Goal: Transaction & Acquisition: Purchase product/service

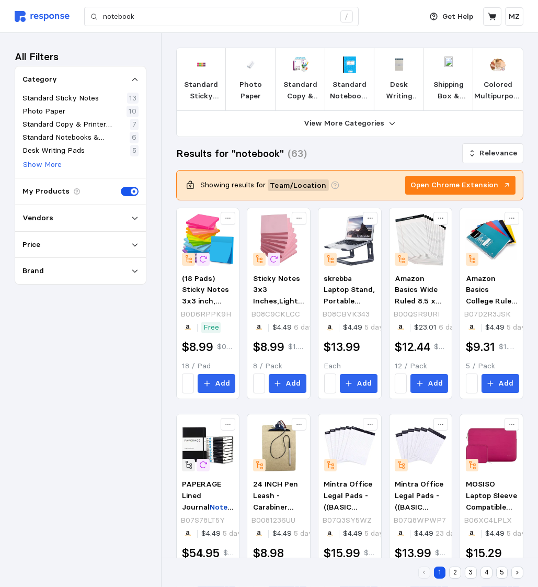
click at [33, 17] on img at bounding box center [42, 16] width 55 height 11
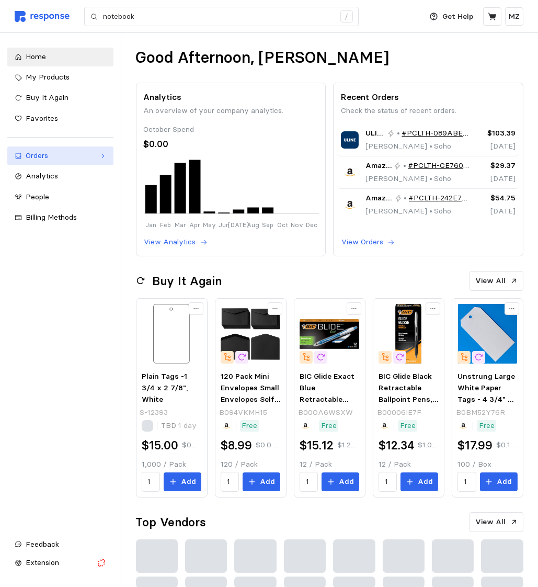
click at [35, 158] on div "Orders" at bounding box center [61, 156] width 70 height 12
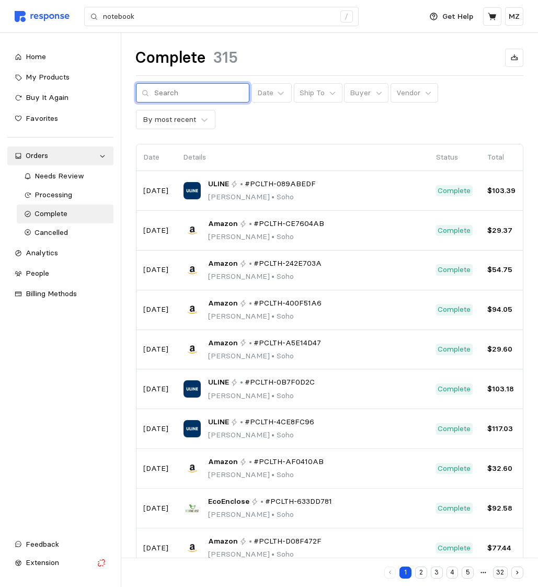
click at [186, 95] on input "text" at bounding box center [199, 93] width 89 height 19
type input "eco"
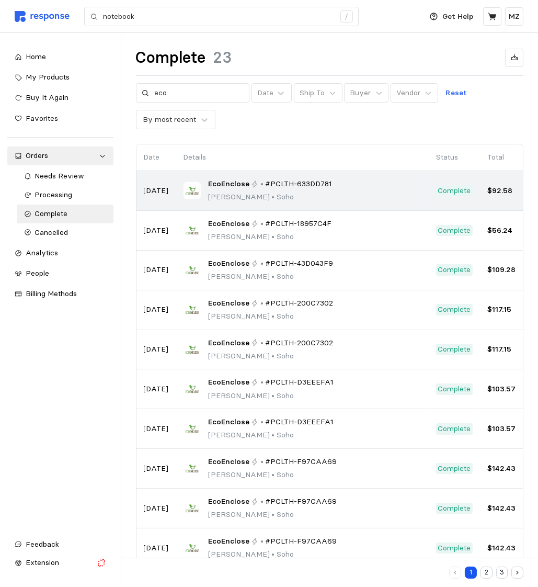
click at [289, 194] on p "Madeline Zwickl • Soho" at bounding box center [270, 197] width 125 height 12
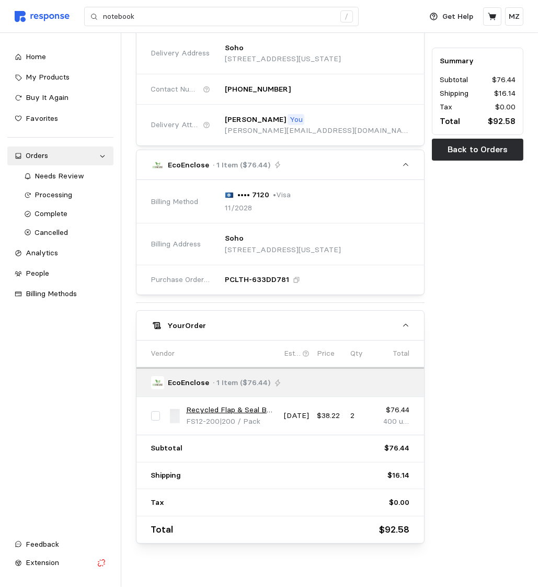
scroll to position [147, 0]
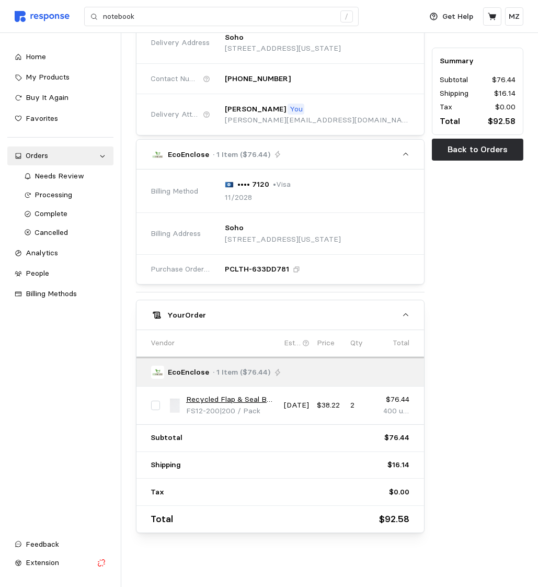
click at [232, 395] on link "Recycled Flap & Seal Bag - 12" x 18" - Bundle of 200" at bounding box center [231, 400] width 91 height 12
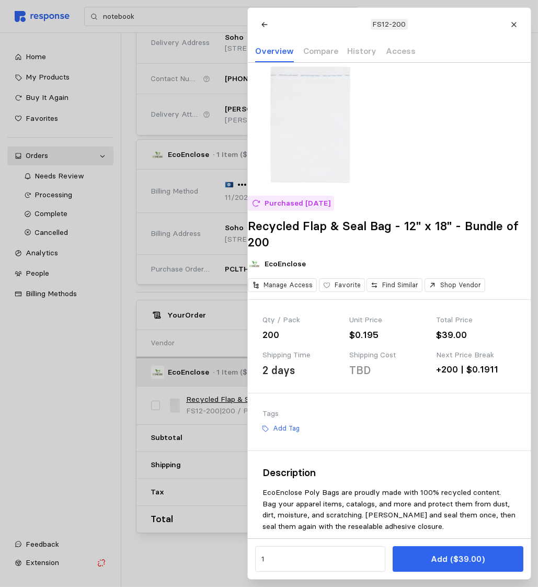
click at [94, 18] on div at bounding box center [269, 293] width 538 height 587
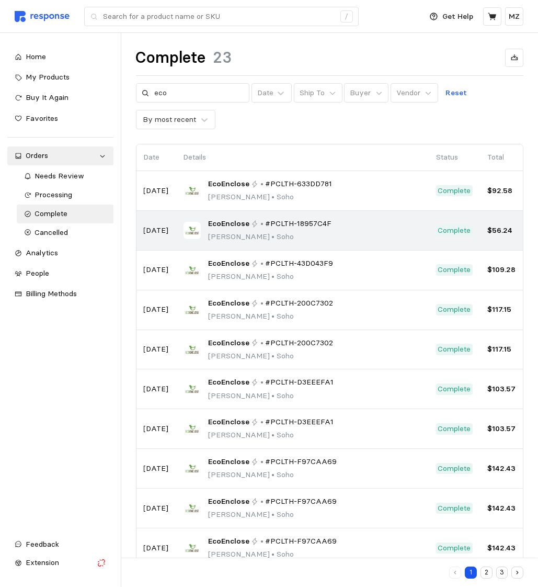
click at [229, 226] on span "EcoEnclose" at bounding box center [228, 224] width 41 height 12
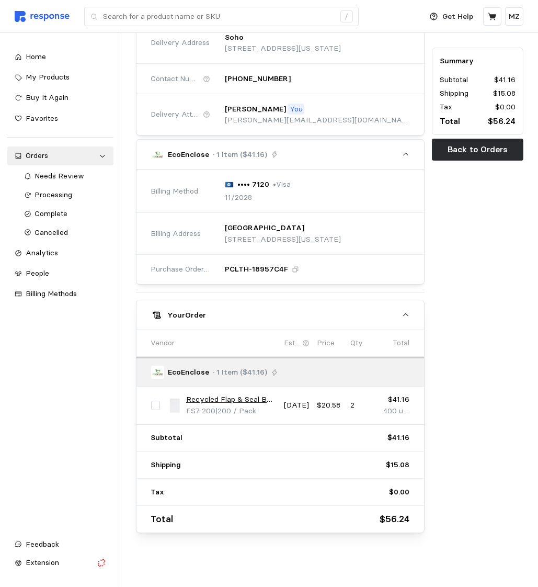
click at [251, 394] on link "Recycled Flap & Seal Bag - 7.5" x 10" - Bundle of 200" at bounding box center [231, 400] width 91 height 12
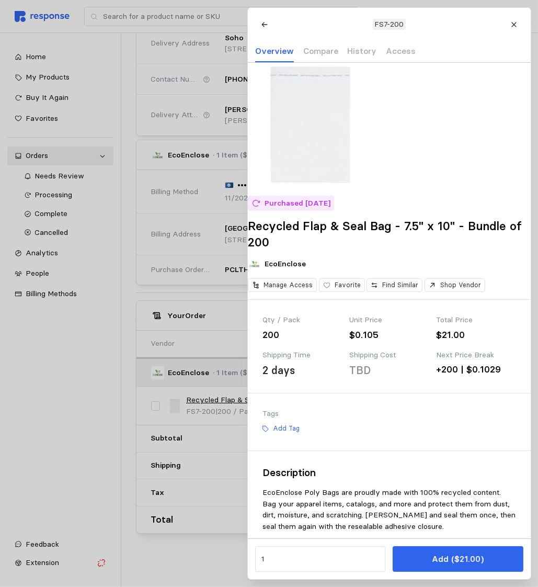
click at [194, 305] on div at bounding box center [269, 293] width 538 height 587
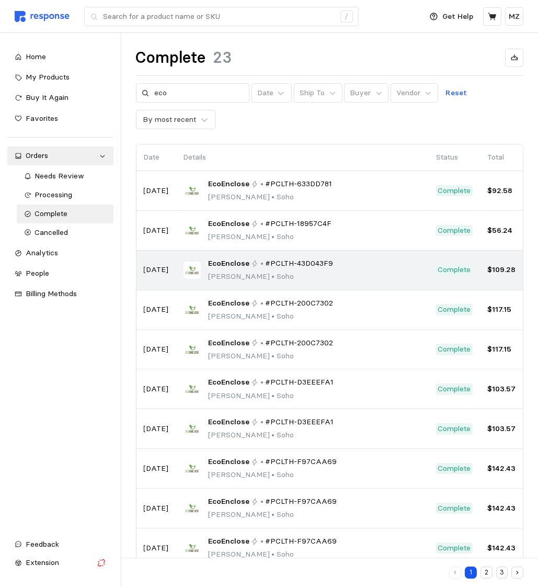
click at [227, 258] on span "EcoEnclose" at bounding box center [228, 264] width 41 height 12
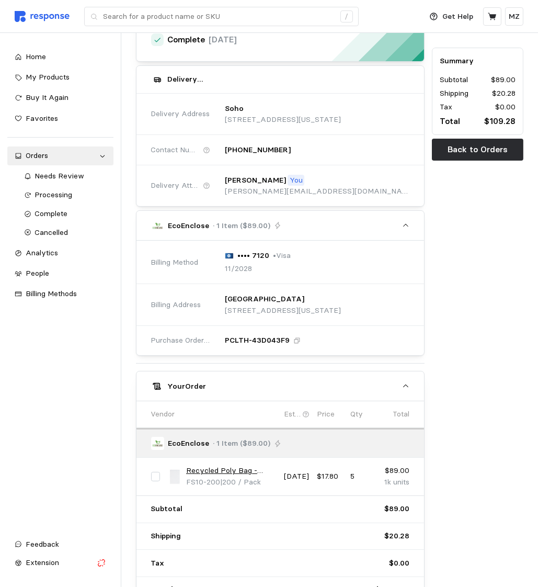
scroll to position [147, 0]
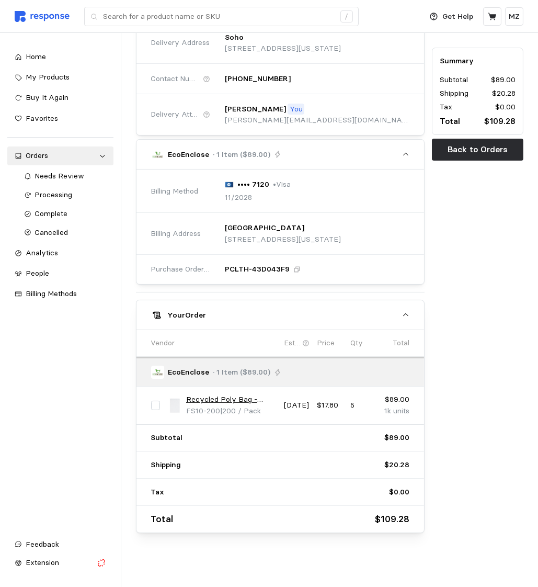
click at [217, 394] on link "Recycled Poly Bag - 11.25" x 14.25" - Bundle of 200" at bounding box center [231, 400] width 91 height 12
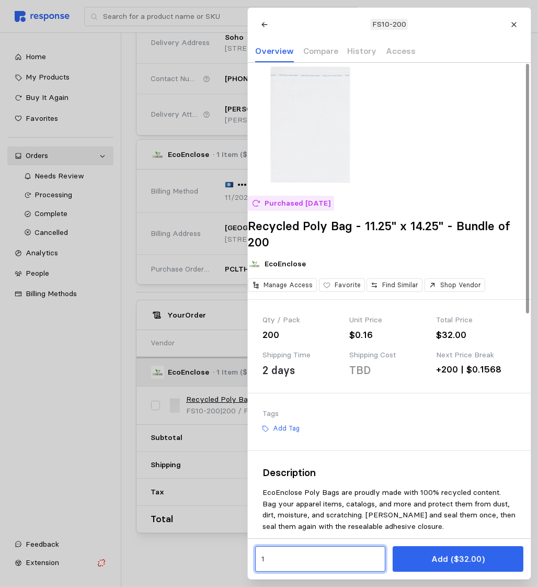
click at [373, 560] on input "1" at bounding box center [320, 559] width 118 height 19
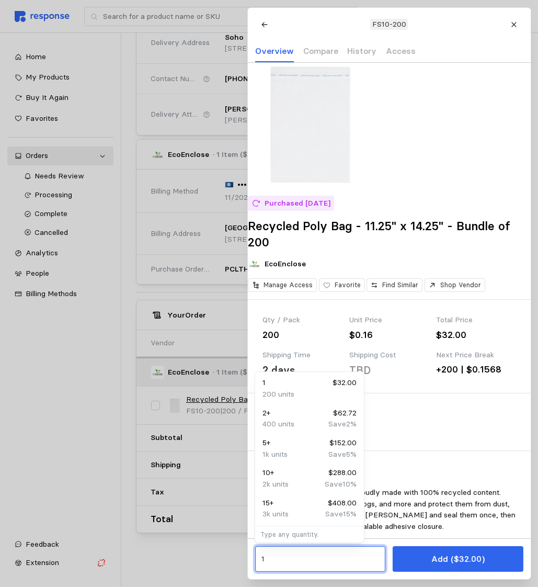
click at [299, 447] on div "5 + $152.00" at bounding box center [310, 443] width 94 height 12
type input "5"
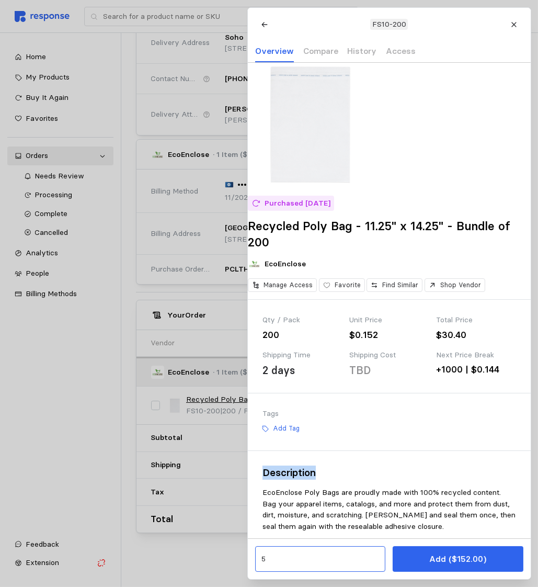
click at [329, 550] on div "5" at bounding box center [320, 559] width 130 height 26
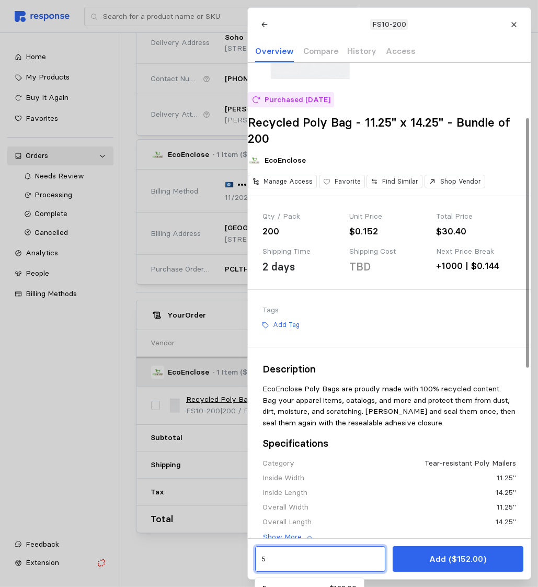
scroll to position [102, 0]
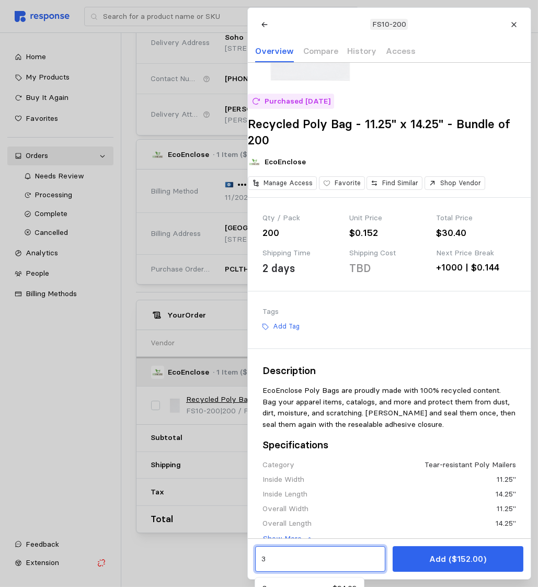
type input "3"
click at [387, 577] on div "3 Add ($152.00)" at bounding box center [389, 558] width 283 height 41
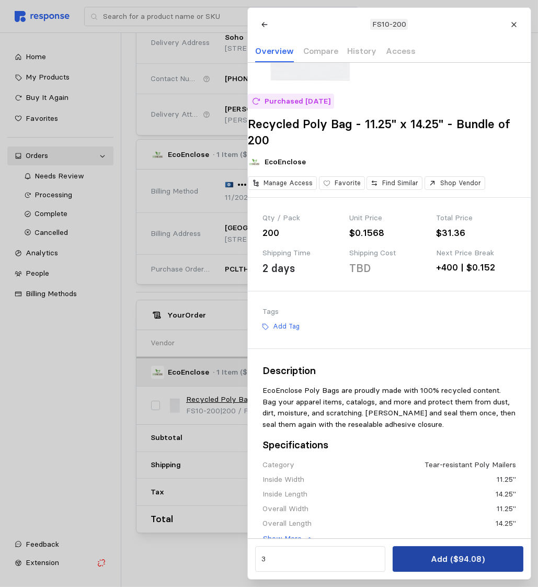
click at [416, 565] on button "Add ($94.08)" at bounding box center [458, 559] width 130 height 26
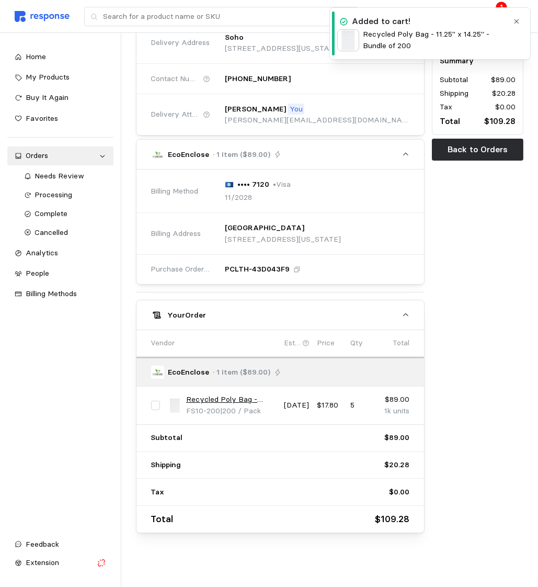
click at [500, 8] on div "Added to cart! Recycled Poly Bag - 11.25" x 14.25" - Bundle of 200" at bounding box center [430, 33] width 201 height 52
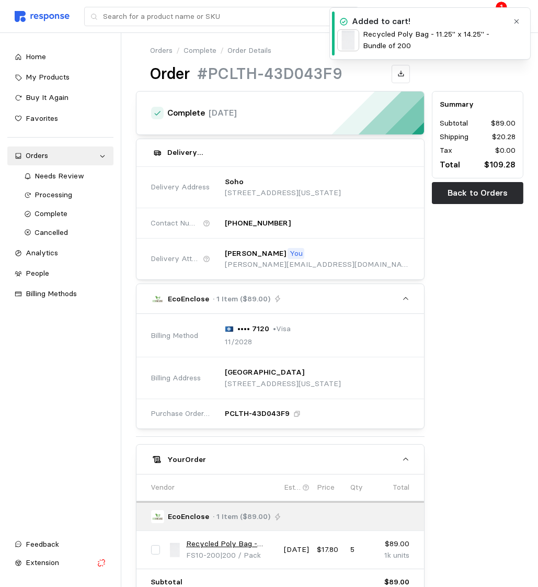
scroll to position [0, 0]
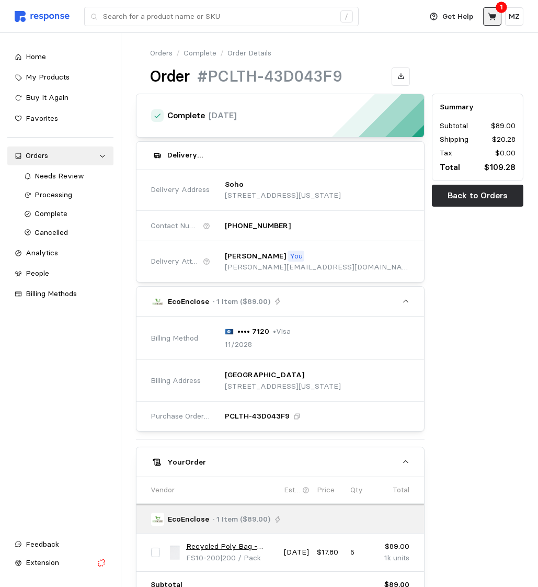
click at [495, 17] on icon at bounding box center [492, 16] width 8 height 7
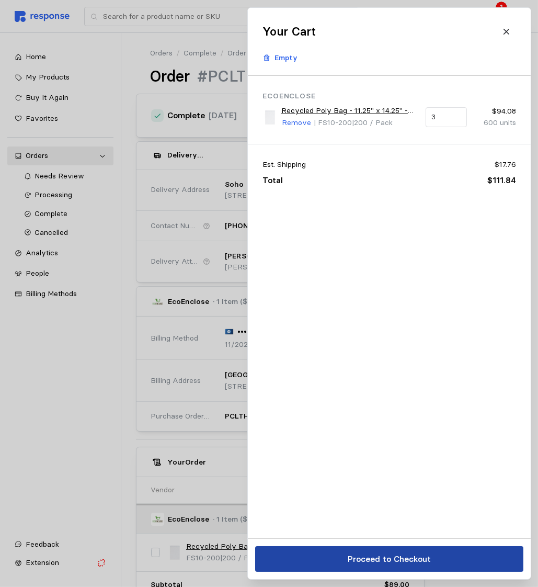
click at [359, 557] on p "Proceed to Checkout" at bounding box center [388, 558] width 83 height 13
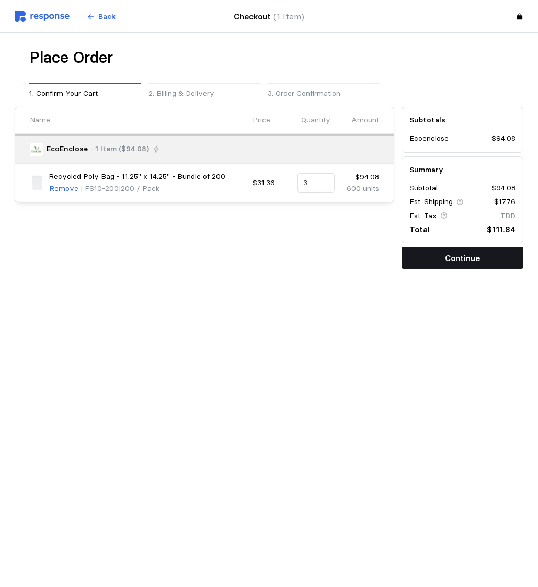
click at [449, 254] on p "Continue" at bounding box center [462, 258] width 35 height 13
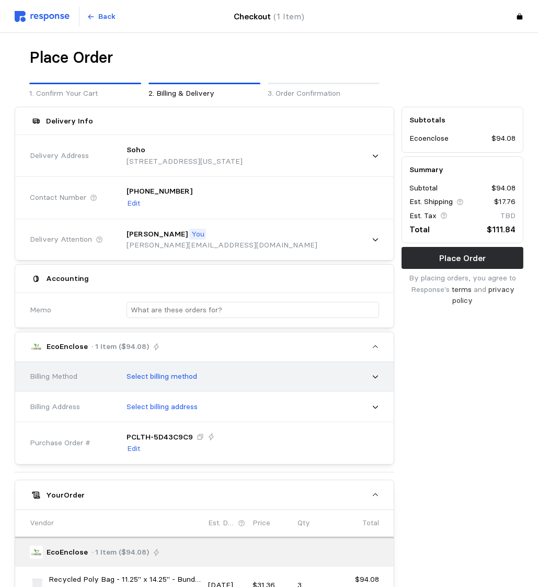
click at [168, 374] on p "Select billing method" at bounding box center [162, 377] width 71 height 12
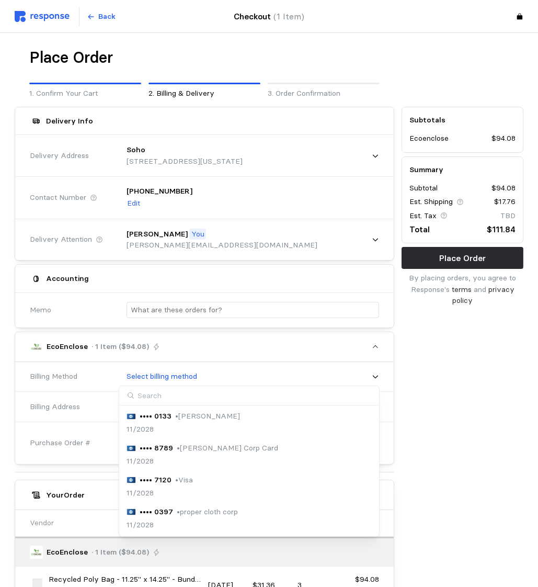
click at [157, 480] on p "•••• 7120" at bounding box center [156, 480] width 32 height 12
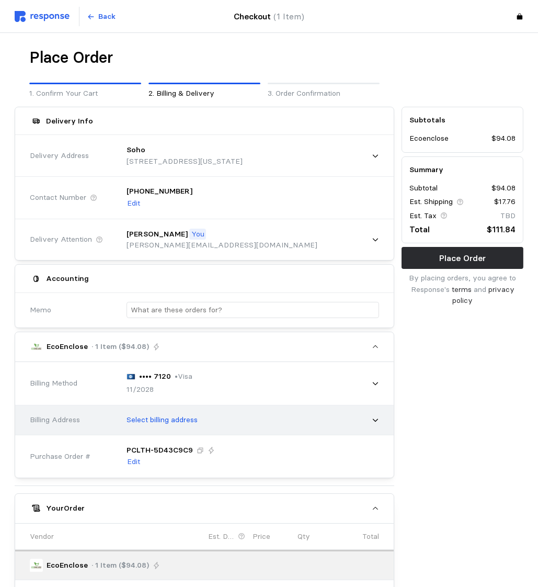
click at [159, 418] on p "Select billing address" at bounding box center [162, 420] width 71 height 12
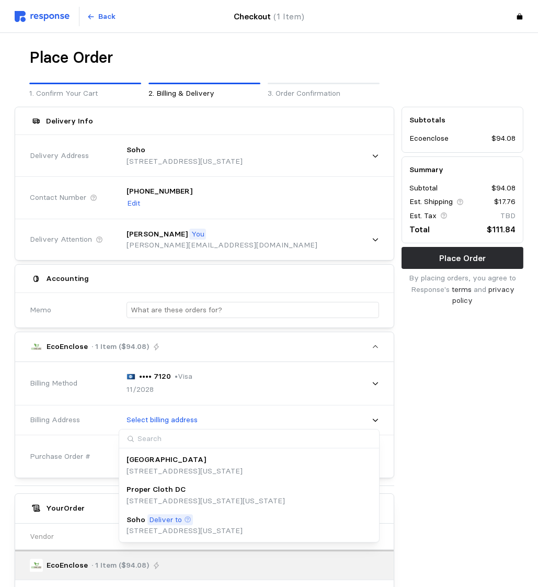
click at [159, 536] on div "Soho Deliver to 495 Broadway, Floor 2, New York, NY, 10012, United States" at bounding box center [249, 526] width 256 height 30
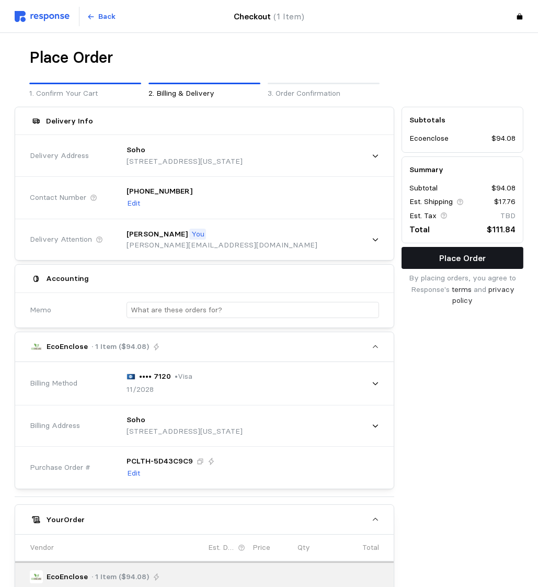
click at [462, 259] on p "Place Order" at bounding box center [462, 258] width 47 height 13
